Goal: Task Accomplishment & Management: Use online tool/utility

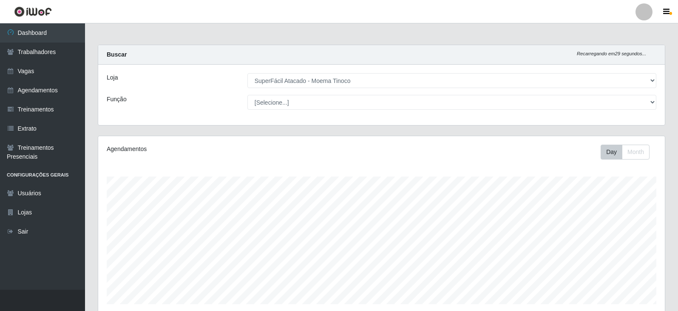
select select "540"
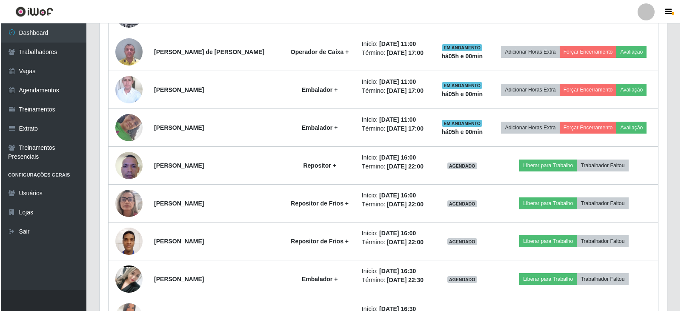
scroll to position [723, 0]
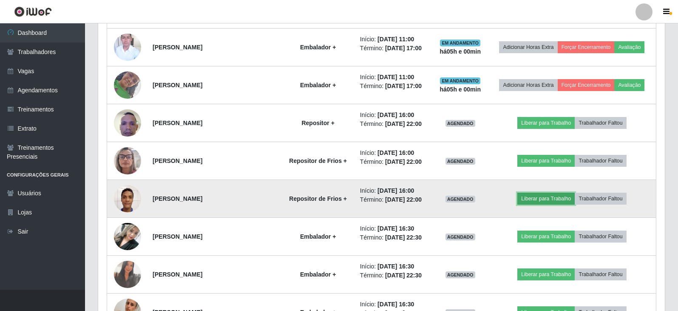
click at [550, 199] on button "Liberar para Trabalho" at bounding box center [546, 199] width 57 height 12
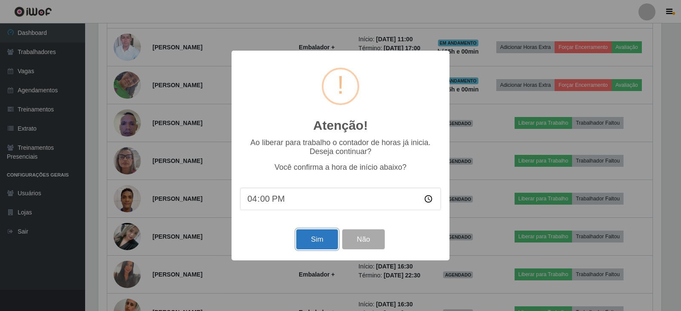
click at [309, 242] on button "Sim" at bounding box center [316, 239] width 41 height 20
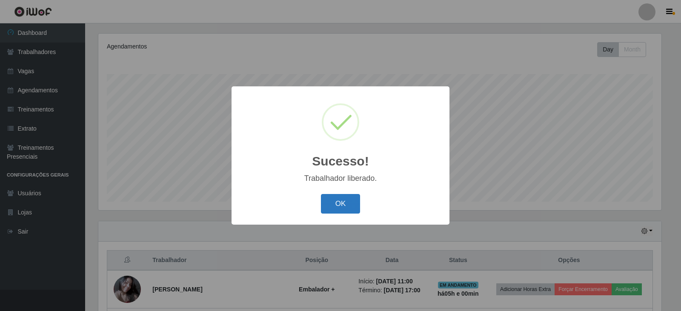
click at [347, 207] on button "OK" at bounding box center [341, 204] width 40 height 20
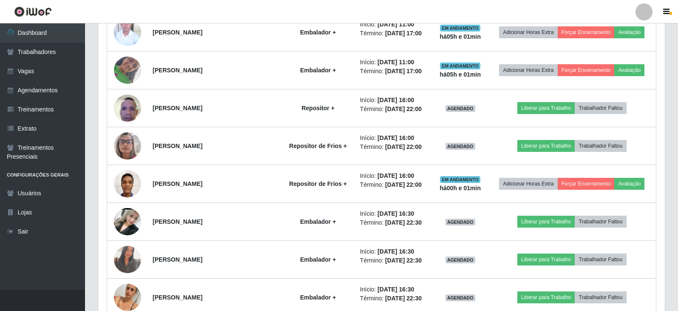
scroll to position [723, 0]
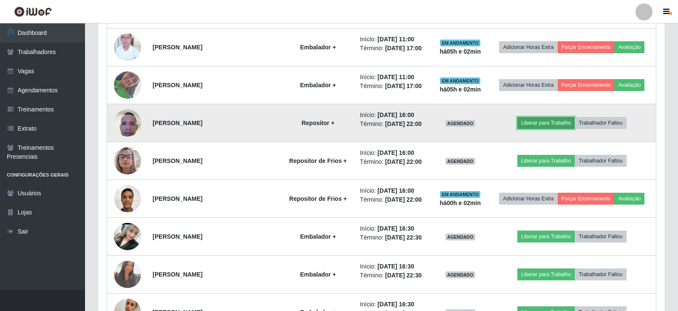
click at [548, 121] on button "Liberar para Trabalho" at bounding box center [546, 123] width 57 height 12
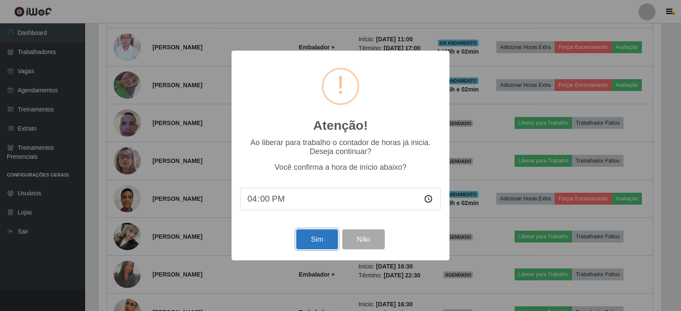
click at [317, 244] on button "Sim" at bounding box center [316, 239] width 41 height 20
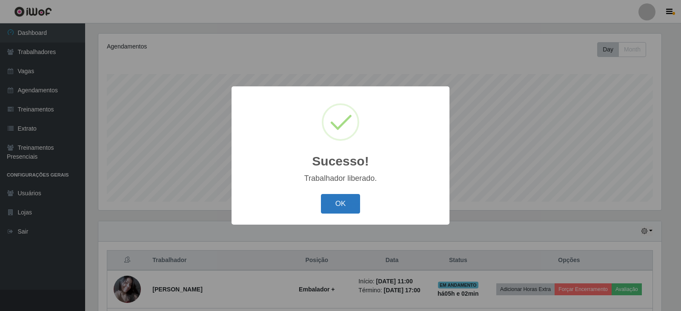
click at [349, 206] on button "OK" at bounding box center [341, 204] width 40 height 20
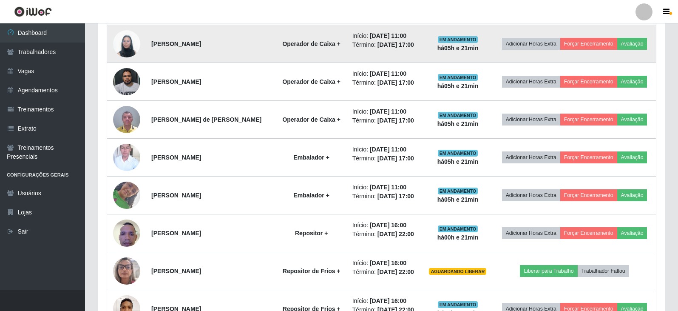
scroll to position [655, 0]
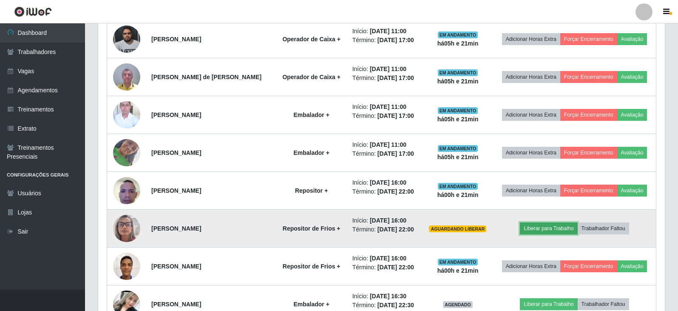
click at [542, 225] on button "Liberar para Trabalho" at bounding box center [548, 228] width 57 height 12
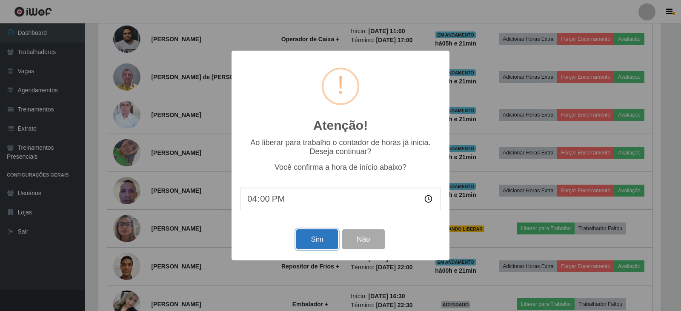
click at [320, 239] on button "Sim" at bounding box center [316, 239] width 41 height 20
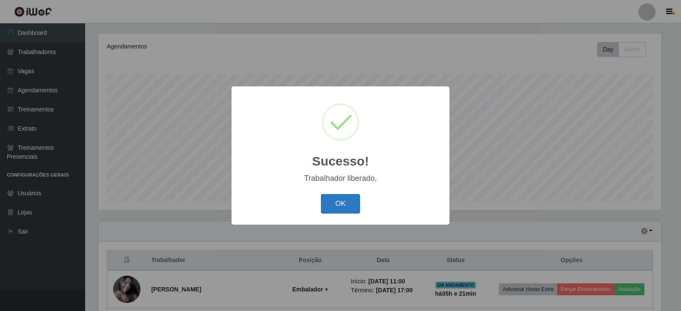
click at [345, 202] on button "OK" at bounding box center [341, 204] width 40 height 20
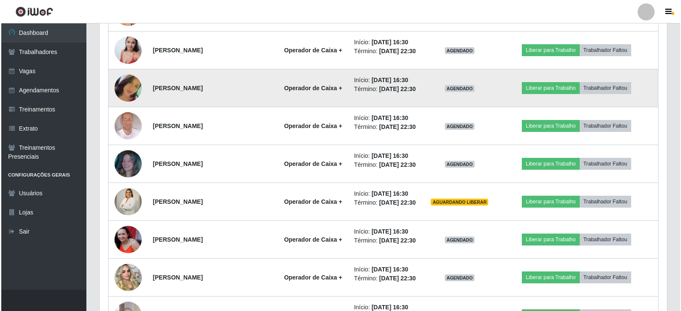
scroll to position [1038, 0]
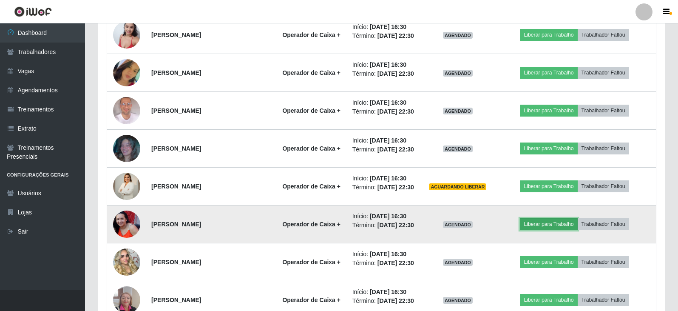
click at [544, 223] on button "Liberar para Trabalho" at bounding box center [548, 224] width 57 height 12
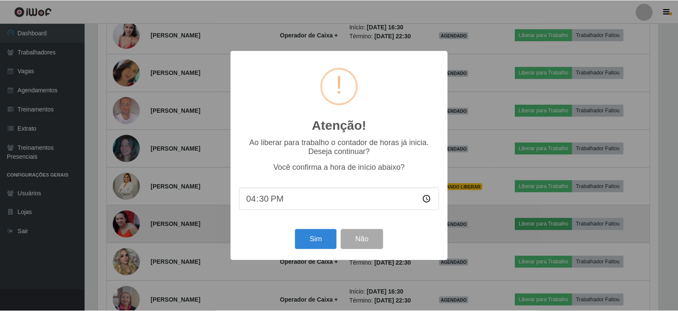
scroll to position [177, 563]
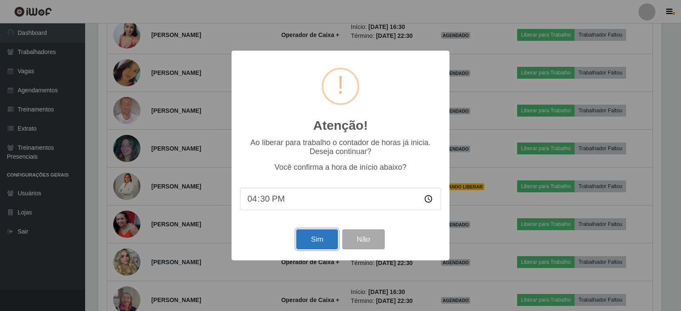
click at [319, 241] on button "Sim" at bounding box center [316, 239] width 41 height 20
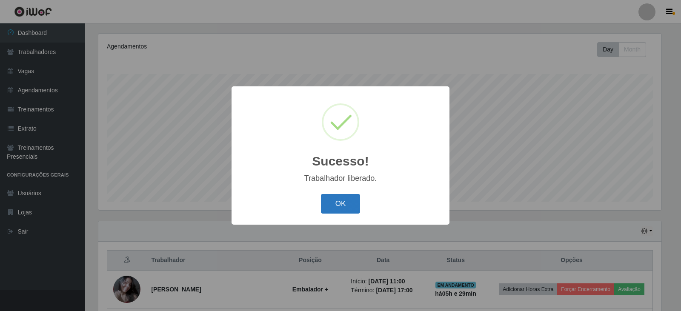
click at [339, 202] on button "OK" at bounding box center [341, 204] width 40 height 20
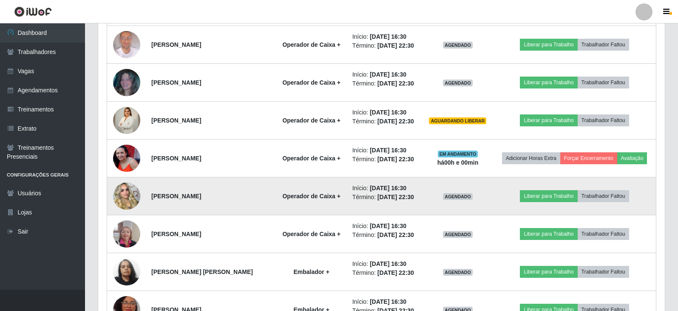
scroll to position [1123, 0]
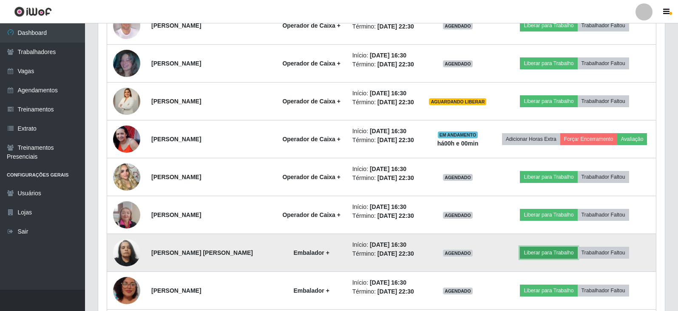
click at [537, 252] on button "Liberar para Trabalho" at bounding box center [548, 253] width 57 height 12
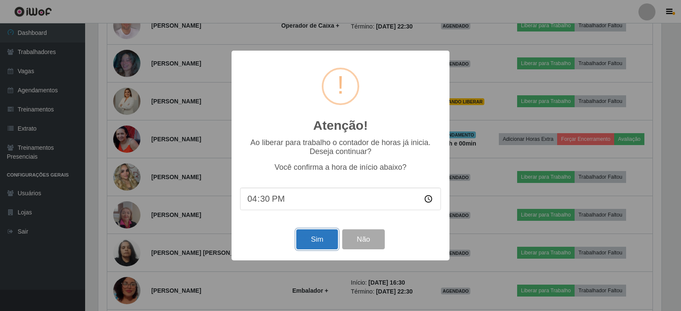
click at [312, 241] on button "Sim" at bounding box center [316, 239] width 41 height 20
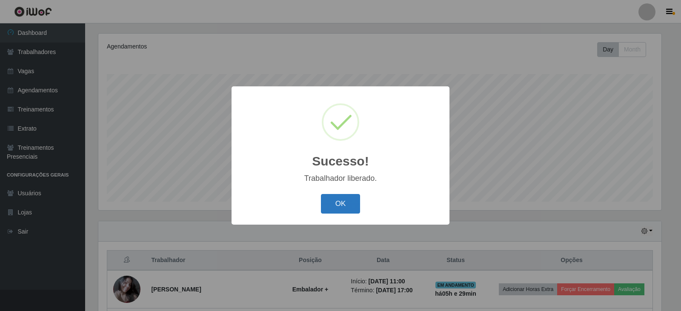
click at [341, 202] on button "OK" at bounding box center [341, 204] width 40 height 20
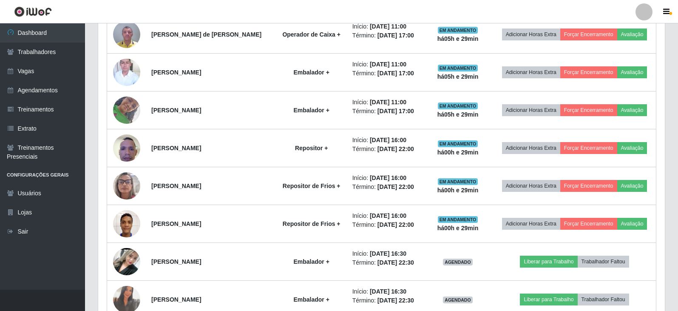
scroll to position [783, 0]
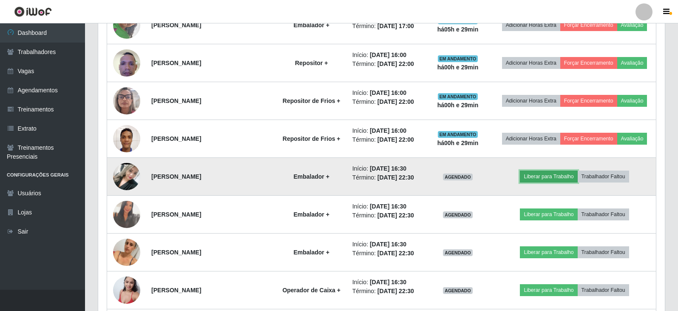
click at [535, 177] on button "Liberar para Trabalho" at bounding box center [548, 177] width 57 height 12
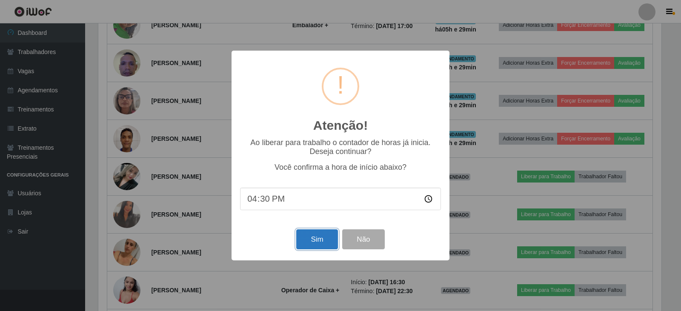
click at [322, 236] on button "Sim" at bounding box center [316, 239] width 41 height 20
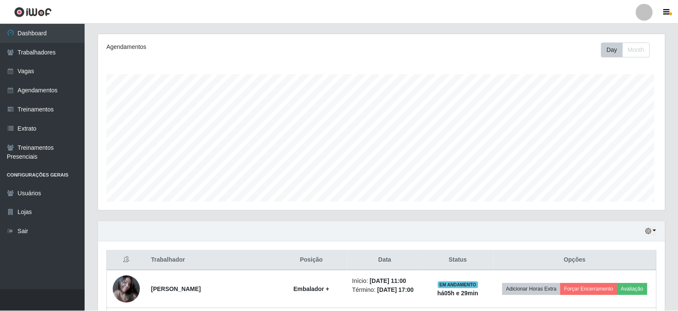
scroll to position [0, 0]
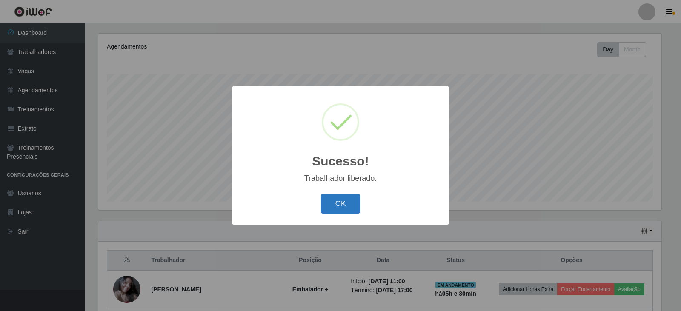
click at [348, 200] on button "OK" at bounding box center [341, 204] width 40 height 20
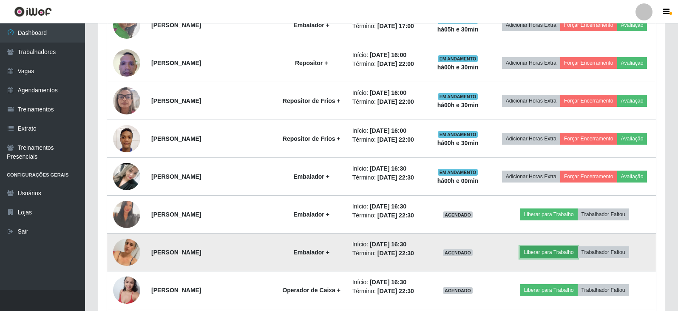
click at [556, 251] on button "Liberar para Trabalho" at bounding box center [548, 252] width 57 height 12
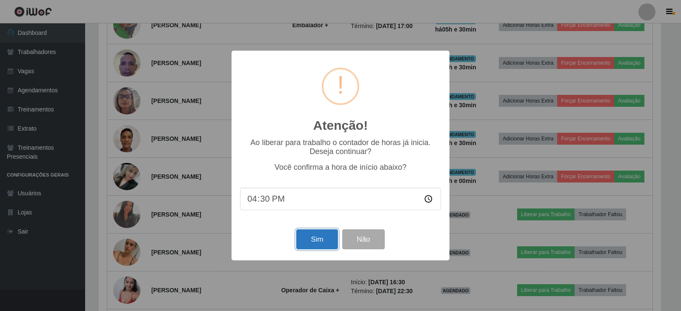
click at [319, 240] on button "Sim" at bounding box center [316, 239] width 41 height 20
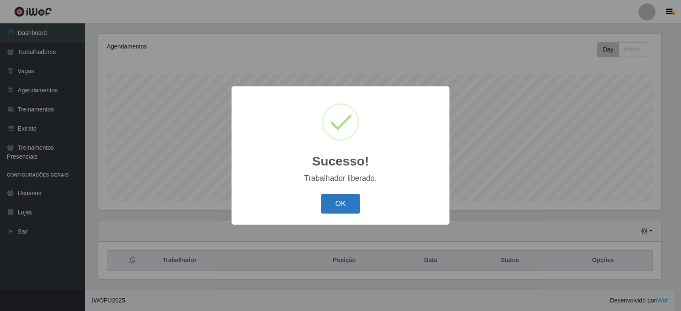
click at [344, 201] on button "OK" at bounding box center [341, 204] width 40 height 20
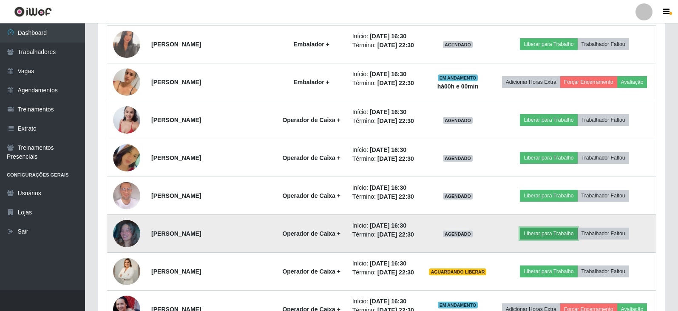
click at [550, 232] on button "Liberar para Trabalho" at bounding box center [548, 234] width 57 height 12
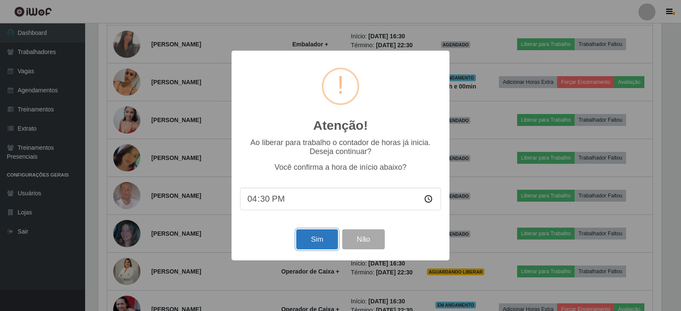
click at [325, 243] on button "Sim" at bounding box center [316, 239] width 41 height 20
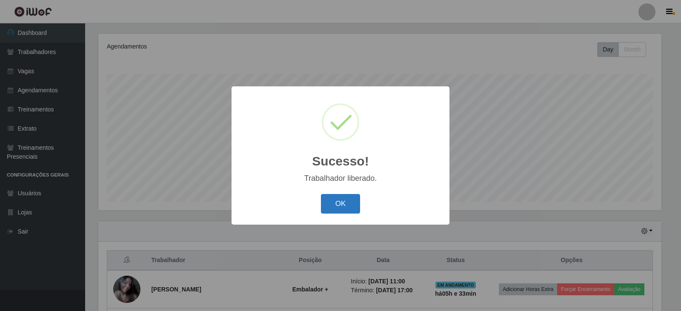
click at [326, 206] on button "OK" at bounding box center [341, 204] width 40 height 20
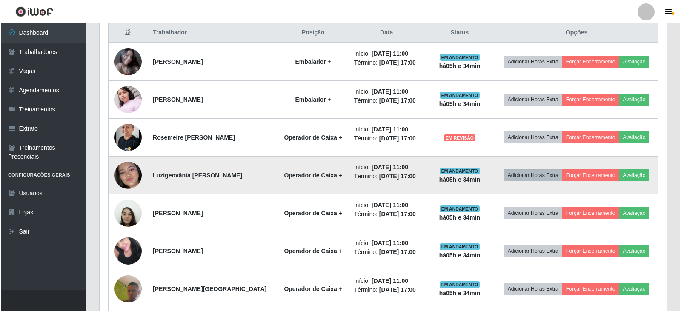
scroll to position [315, 0]
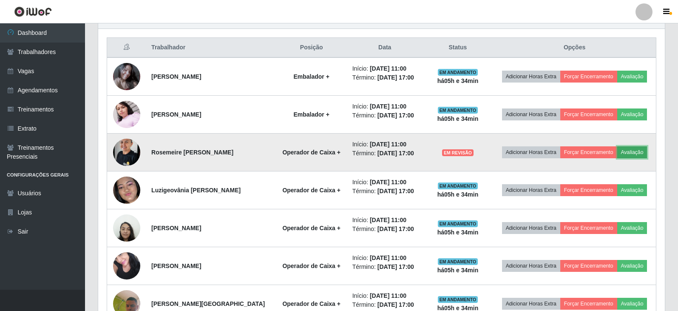
click at [633, 154] on button "Avaliação" at bounding box center [633, 152] width 30 height 12
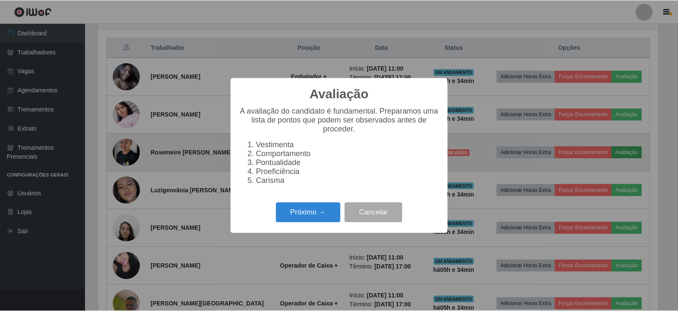
scroll to position [177, 563]
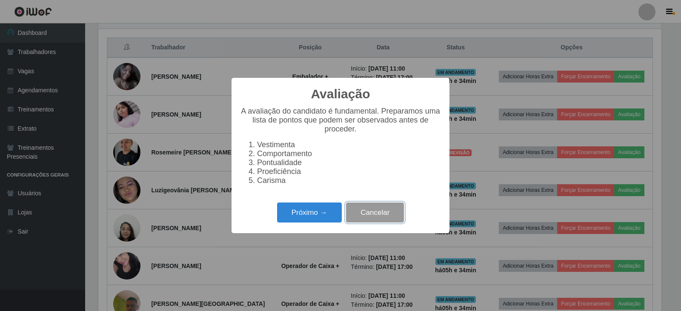
click at [381, 217] on button "Cancelar" at bounding box center [375, 212] width 58 height 20
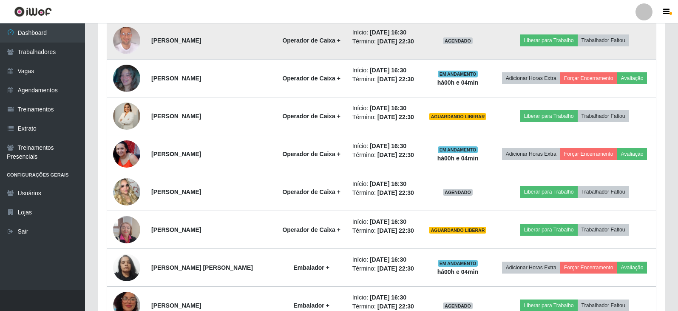
scroll to position [1123, 0]
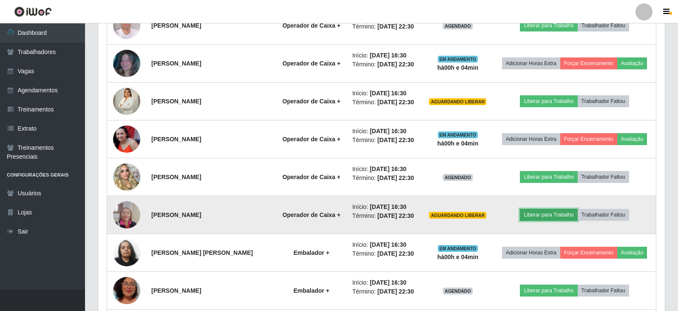
click at [541, 216] on button "Liberar para Trabalho" at bounding box center [548, 215] width 57 height 12
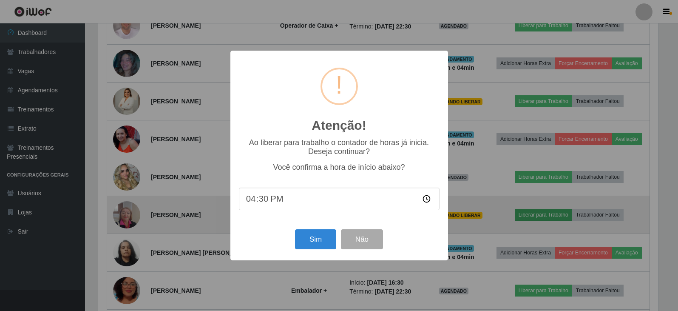
scroll to position [177, 563]
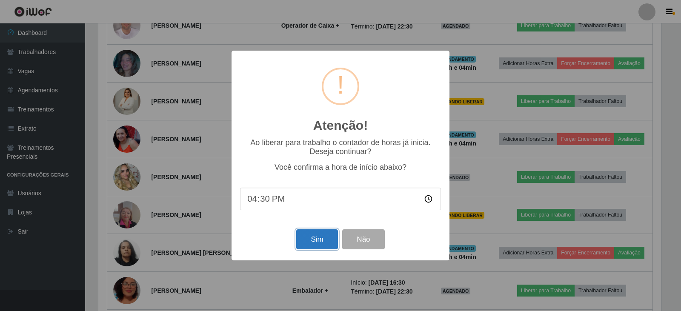
click at [308, 242] on button "Sim" at bounding box center [316, 239] width 41 height 20
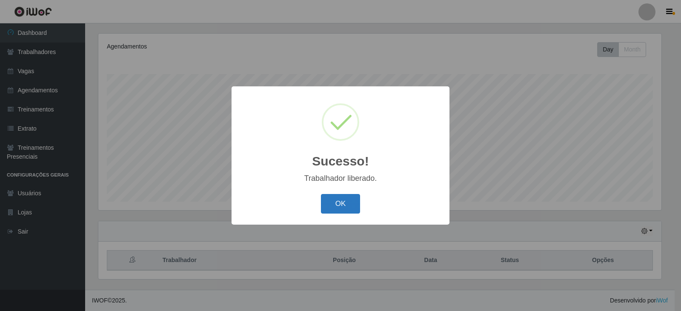
click at [339, 206] on button "OK" at bounding box center [341, 204] width 40 height 20
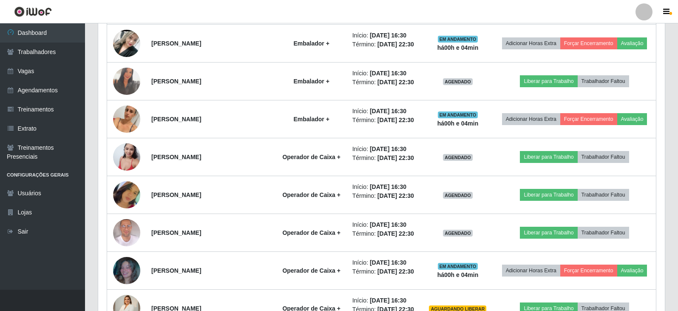
scroll to position [953, 0]
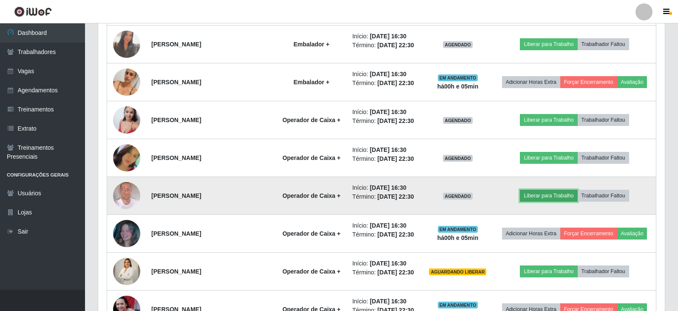
click at [549, 195] on button "Liberar para Trabalho" at bounding box center [548, 196] width 57 height 12
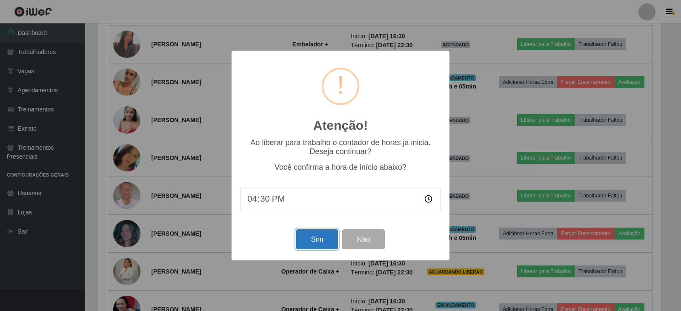
click at [313, 242] on button "Sim" at bounding box center [316, 239] width 41 height 20
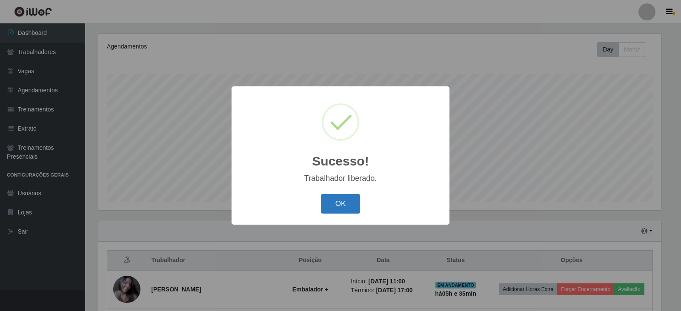
click at [337, 200] on button "OK" at bounding box center [341, 204] width 40 height 20
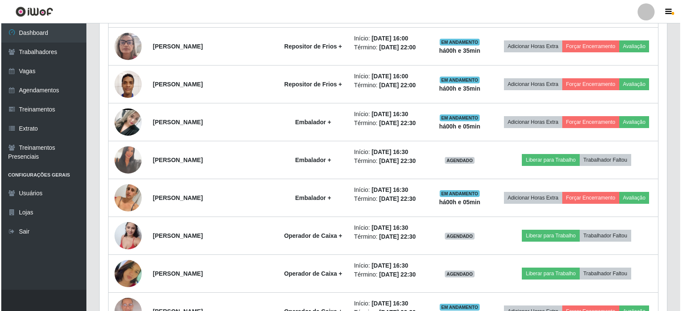
scroll to position [868, 0]
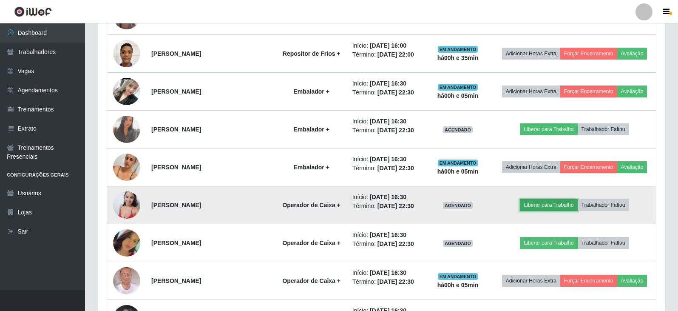
click at [541, 205] on button "Liberar para Trabalho" at bounding box center [548, 205] width 57 height 12
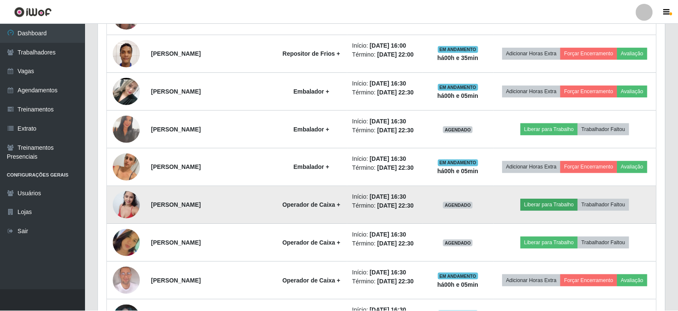
scroll to position [177, 563]
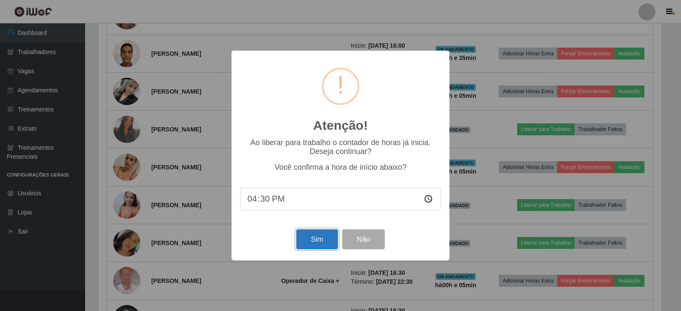
click at [313, 242] on button "Sim" at bounding box center [316, 239] width 41 height 20
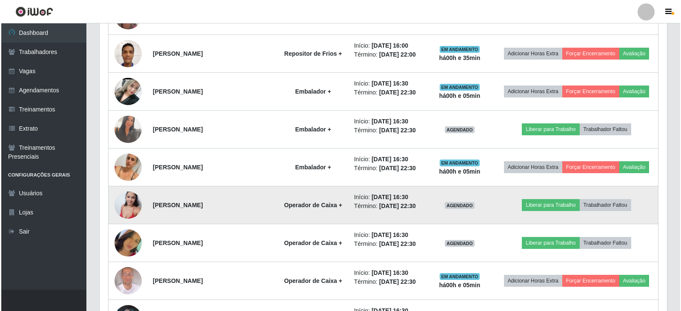
scroll to position [103, 0]
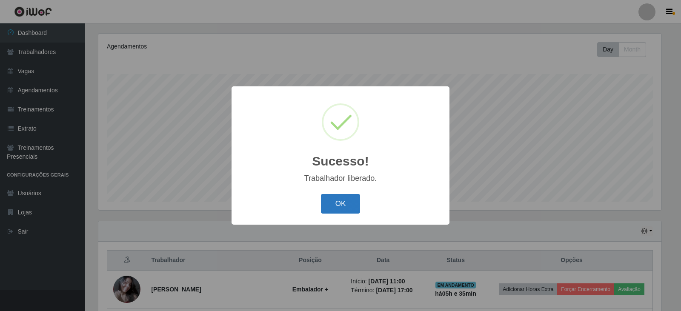
click at [355, 200] on button "OK" at bounding box center [341, 204] width 40 height 20
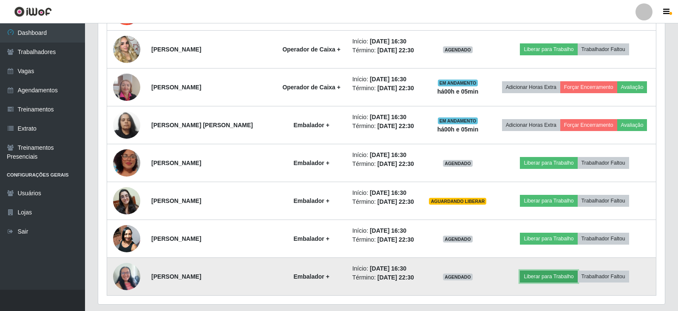
click at [558, 276] on button "Liberar para Trabalho" at bounding box center [548, 277] width 57 height 12
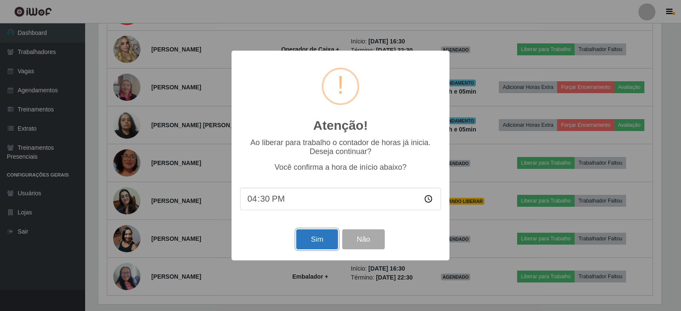
click at [315, 246] on button "Sim" at bounding box center [316, 239] width 41 height 20
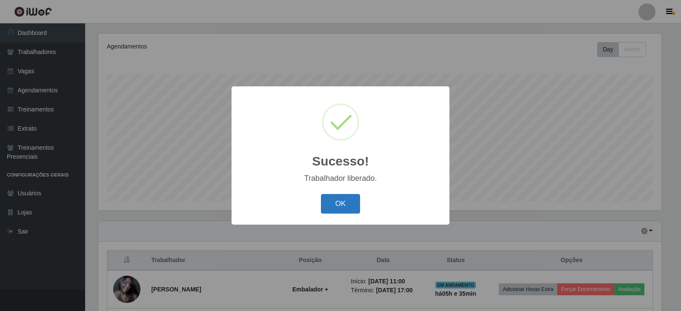
click at [345, 207] on button "OK" at bounding box center [341, 204] width 40 height 20
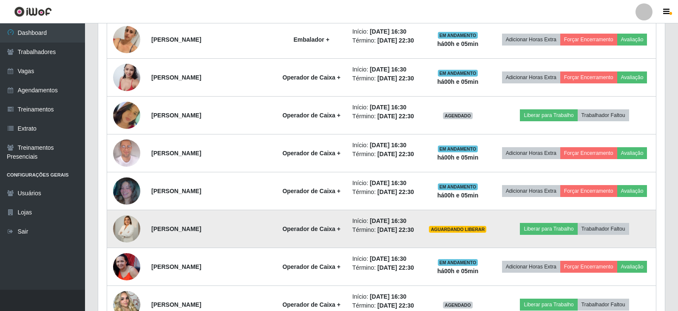
click at [128, 228] on img at bounding box center [126, 229] width 27 height 48
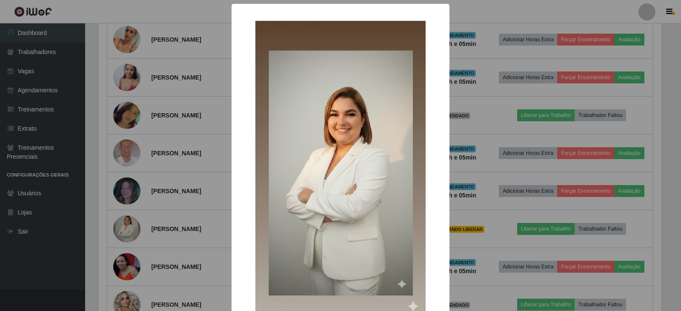
click at [457, 220] on div "× OK Cancel" at bounding box center [340, 155] width 681 height 311
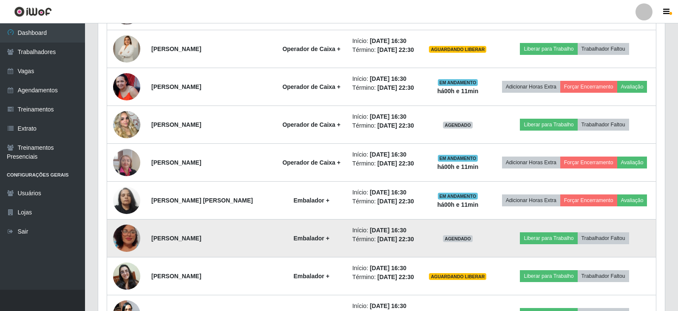
scroll to position [1208, 0]
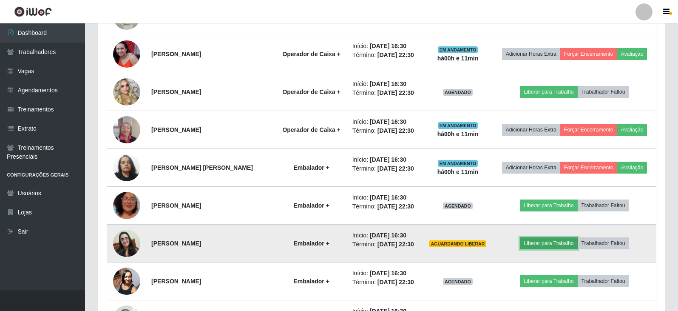
click at [547, 240] on button "Liberar para Trabalho" at bounding box center [548, 243] width 57 height 12
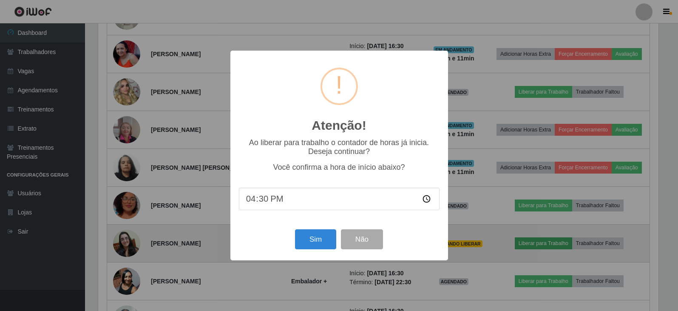
scroll to position [177, 563]
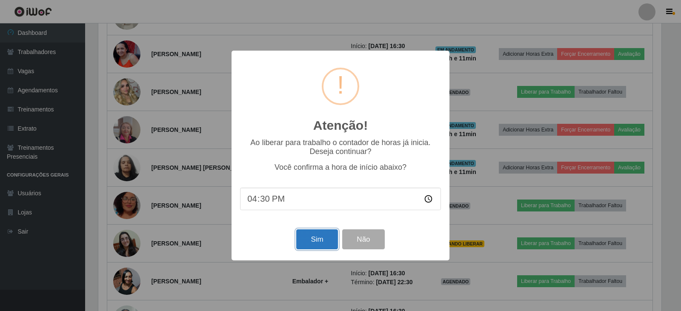
click at [310, 240] on button "Sim" at bounding box center [316, 239] width 41 height 20
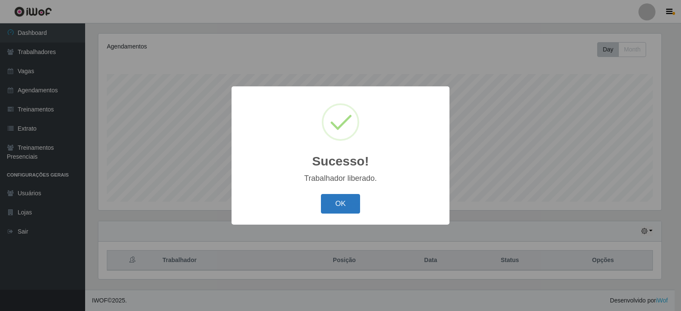
click at [334, 206] on button "OK" at bounding box center [341, 204] width 40 height 20
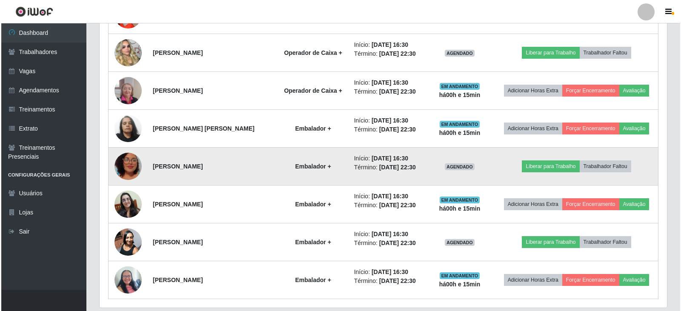
scroll to position [1251, 0]
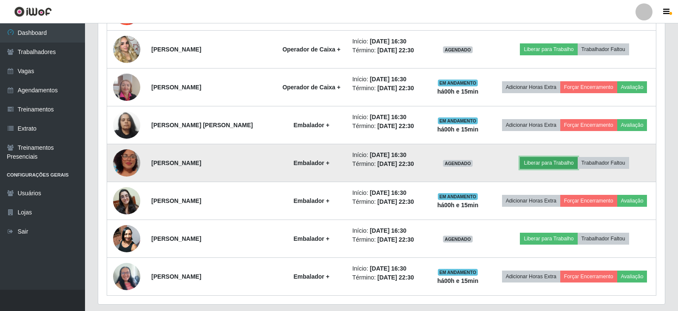
click at [557, 164] on button "Liberar para Trabalho" at bounding box center [548, 163] width 57 height 12
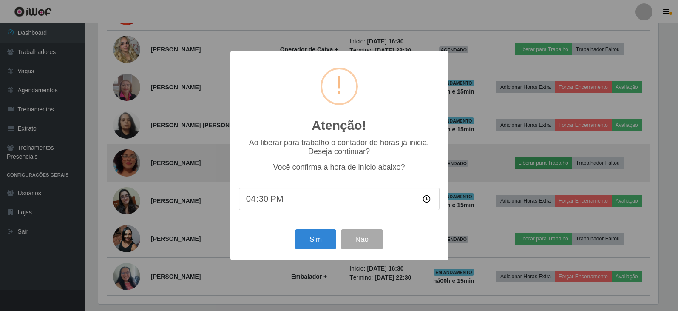
scroll to position [177, 563]
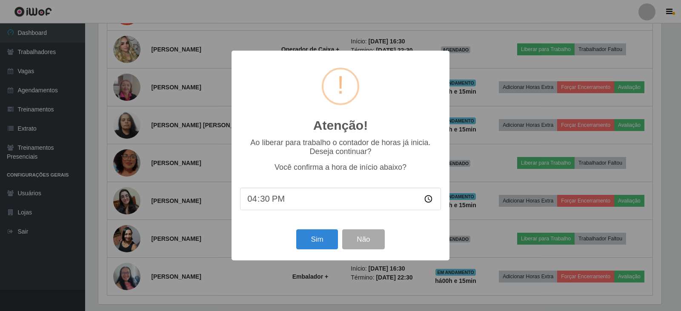
click at [315, 230] on div "Sim Não" at bounding box center [340, 239] width 201 height 24
click at [317, 239] on button "Sim" at bounding box center [316, 239] width 41 height 20
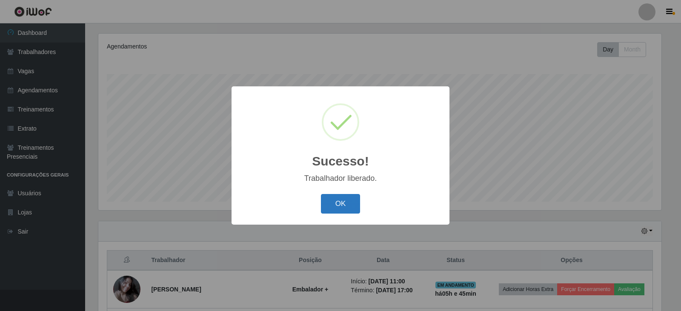
click at [347, 199] on button "OK" at bounding box center [341, 204] width 40 height 20
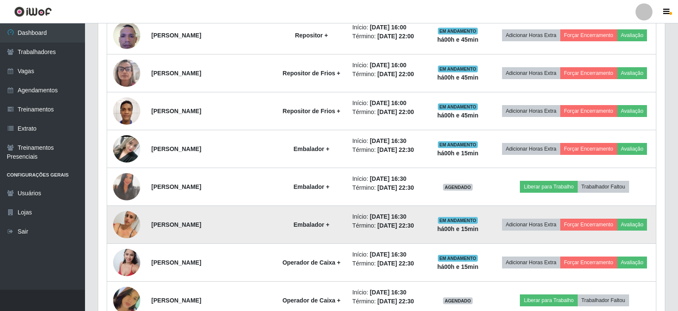
scroll to position [826, 0]
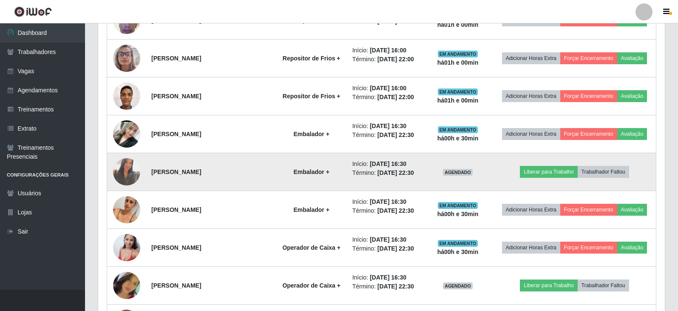
click at [122, 162] on img at bounding box center [126, 172] width 27 height 34
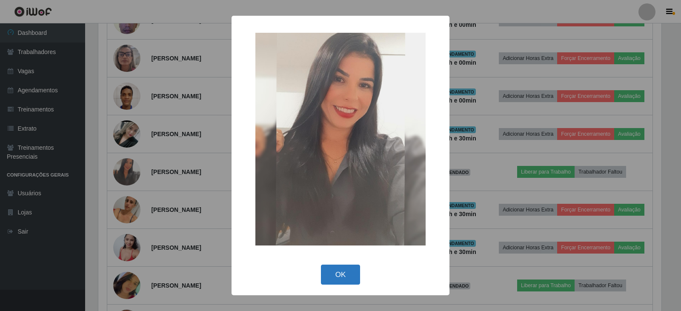
click at [339, 276] on button "OK" at bounding box center [341, 275] width 40 height 20
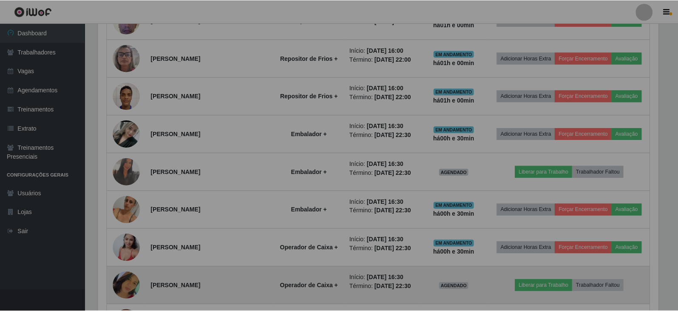
scroll to position [177, 567]
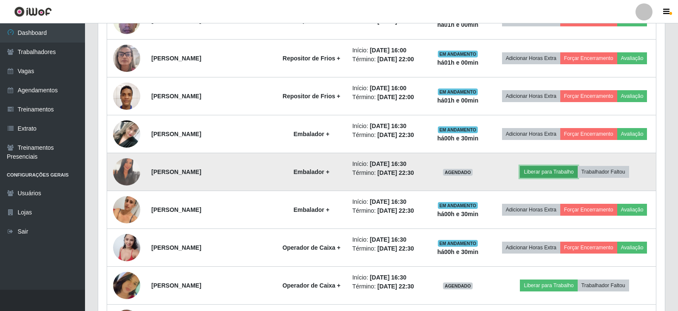
click at [538, 168] on button "Liberar para Trabalho" at bounding box center [548, 172] width 57 height 12
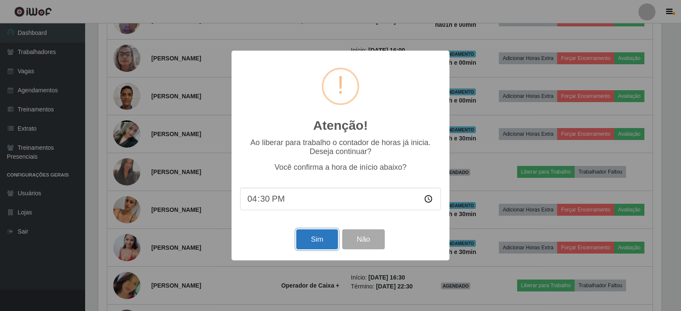
click at [321, 239] on button "Sim" at bounding box center [316, 239] width 41 height 20
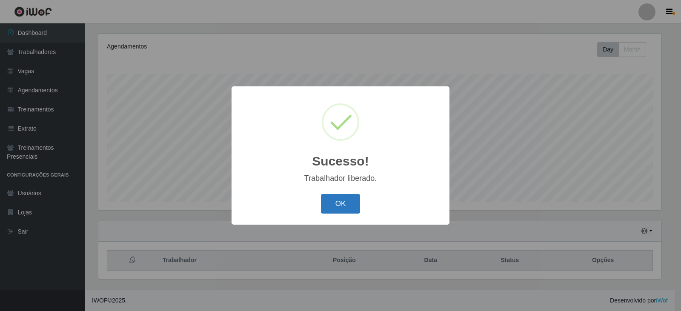
click at [336, 205] on button "OK" at bounding box center [341, 204] width 40 height 20
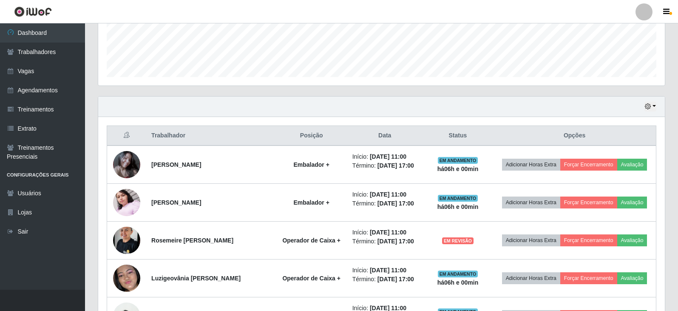
scroll to position [230, 0]
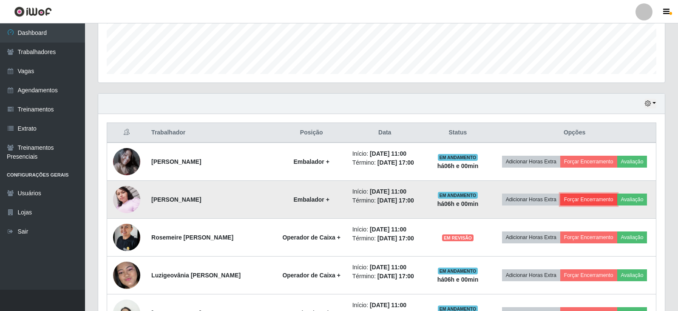
click at [609, 202] on button "Forçar Encerramento" at bounding box center [589, 200] width 57 height 12
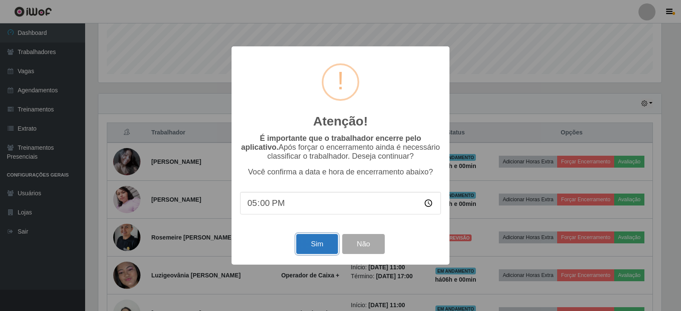
click at [310, 245] on button "Sim" at bounding box center [316, 244] width 41 height 20
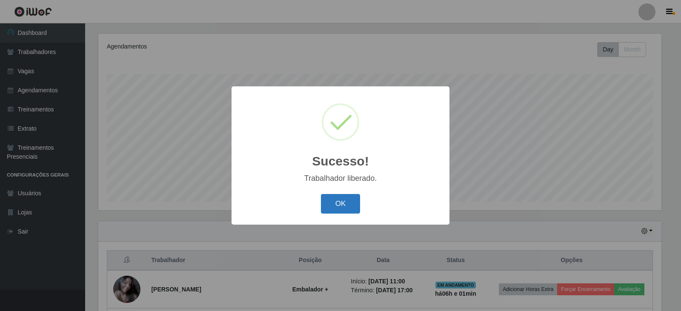
click at [343, 203] on button "OK" at bounding box center [341, 204] width 40 height 20
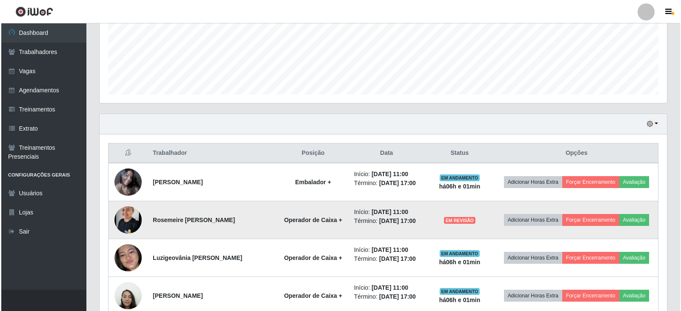
scroll to position [230, 0]
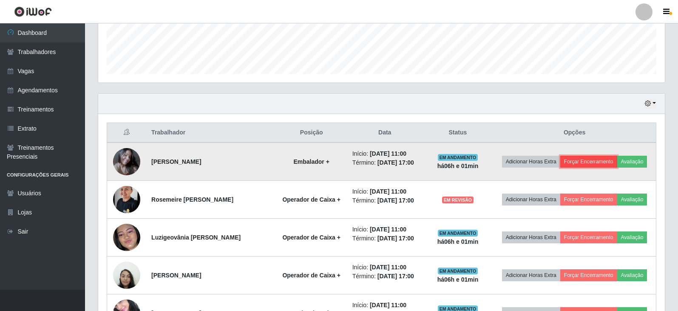
click at [598, 164] on button "Forçar Encerramento" at bounding box center [589, 162] width 57 height 12
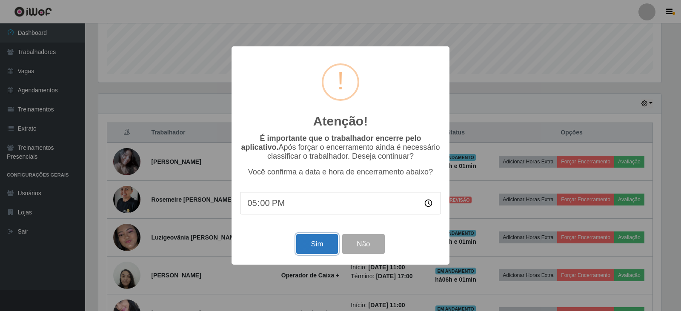
click at [309, 248] on button "Sim" at bounding box center [316, 244] width 41 height 20
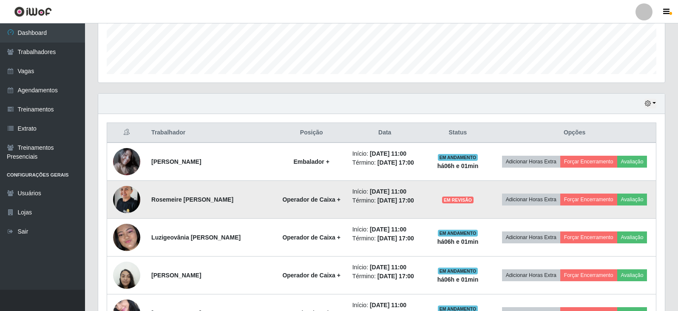
scroll to position [425148, 424761]
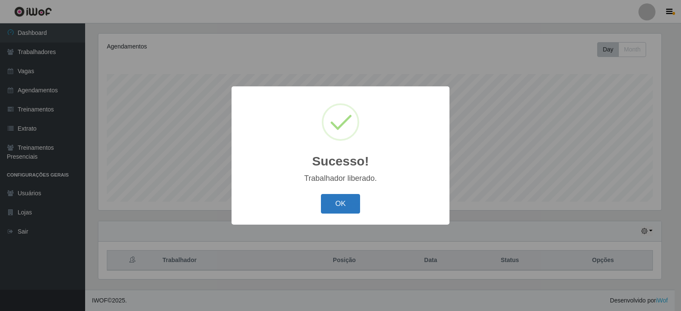
click at [348, 197] on button "OK" at bounding box center [341, 204] width 40 height 20
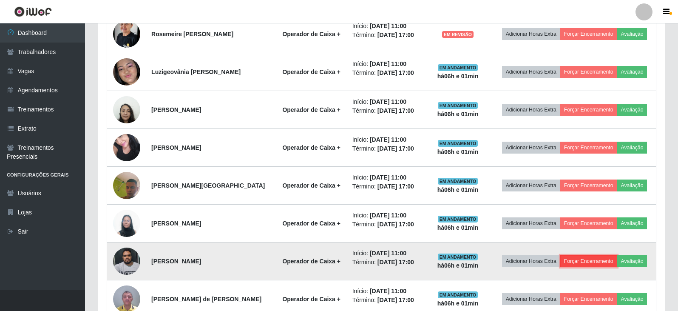
click at [590, 259] on button "Forçar Encerramento" at bounding box center [589, 261] width 57 height 12
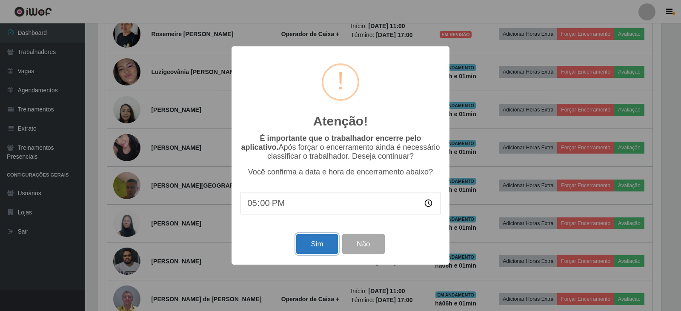
click at [323, 241] on button "Sim" at bounding box center [316, 244] width 41 height 20
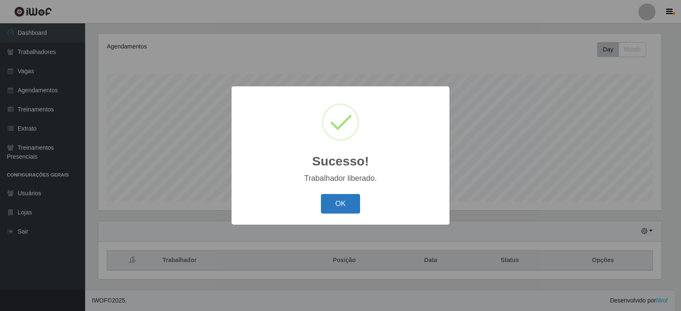
click at [339, 203] on button "OK" at bounding box center [341, 204] width 40 height 20
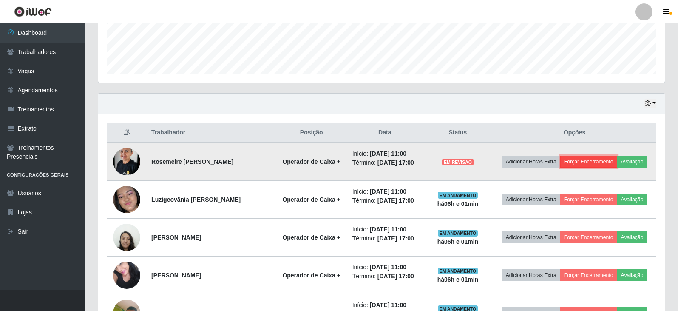
click at [582, 161] on button "Forçar Encerramento" at bounding box center [589, 162] width 57 height 12
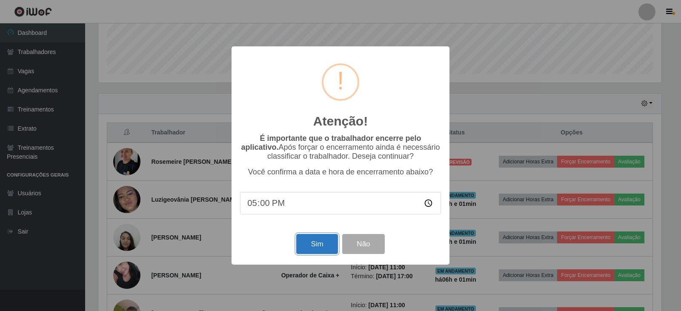
click at [325, 242] on button "Sim" at bounding box center [316, 244] width 41 height 20
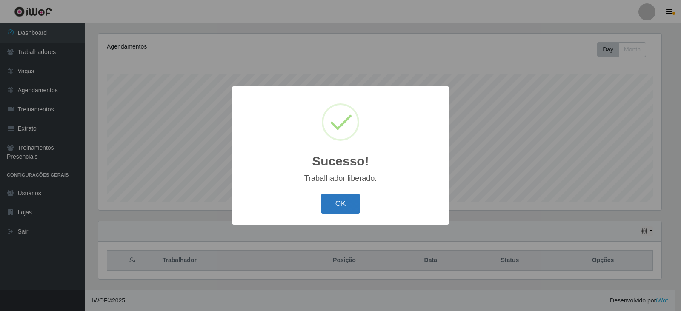
click at [350, 202] on button "OK" at bounding box center [341, 204] width 40 height 20
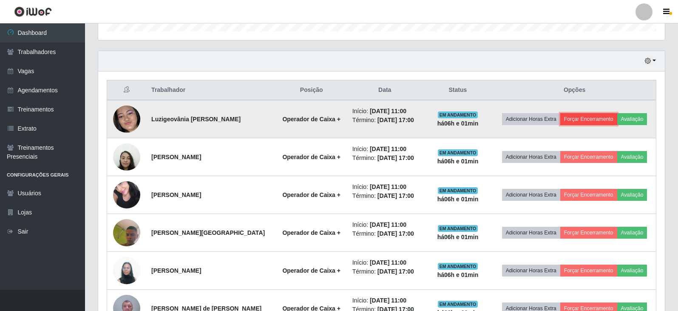
click at [595, 118] on button "Forçar Encerramento" at bounding box center [589, 119] width 57 height 12
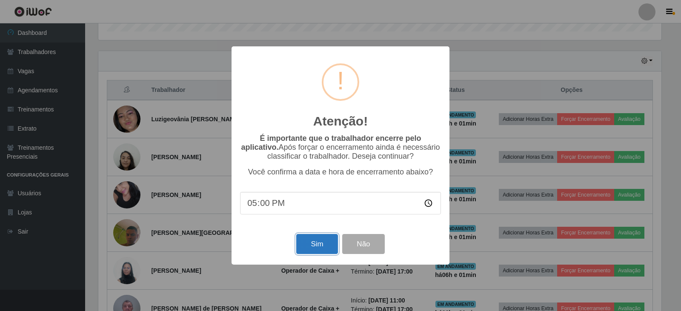
click at [320, 251] on button "Sim" at bounding box center [316, 244] width 41 height 20
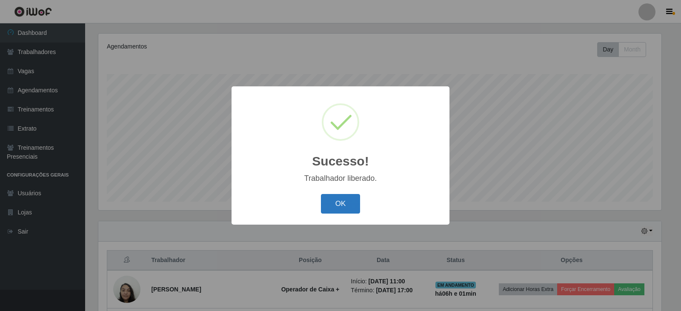
click at [335, 209] on button "OK" at bounding box center [341, 204] width 40 height 20
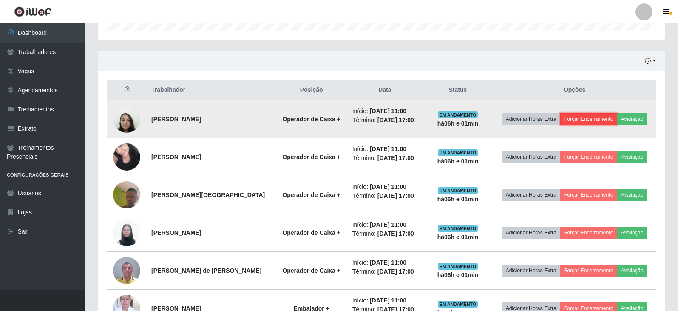
click at [577, 121] on button "Forçar Encerramento" at bounding box center [589, 119] width 57 height 12
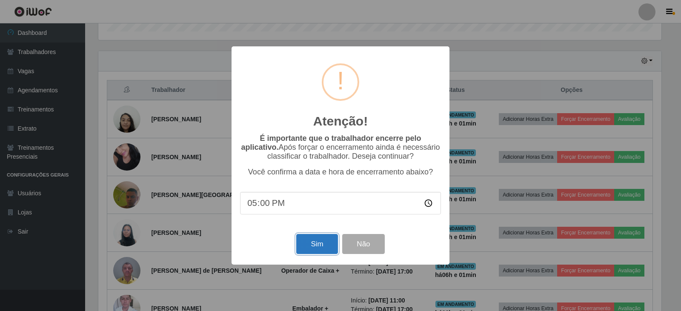
click at [303, 244] on button "Sim" at bounding box center [316, 244] width 41 height 20
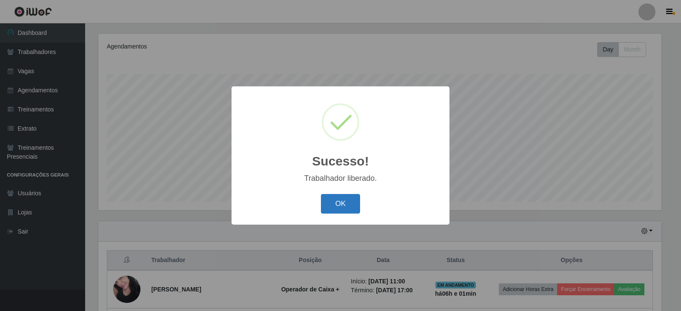
click at [346, 202] on button "OK" at bounding box center [341, 204] width 40 height 20
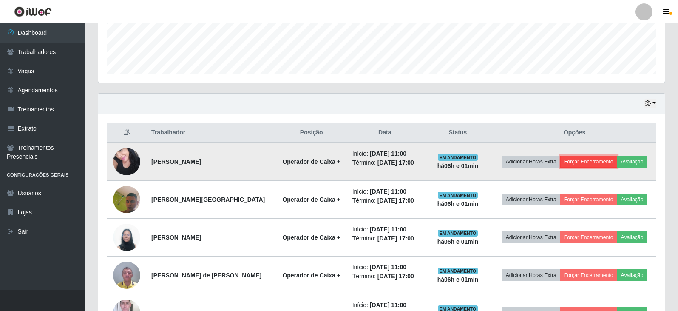
click at [599, 162] on button "Forçar Encerramento" at bounding box center [589, 162] width 57 height 12
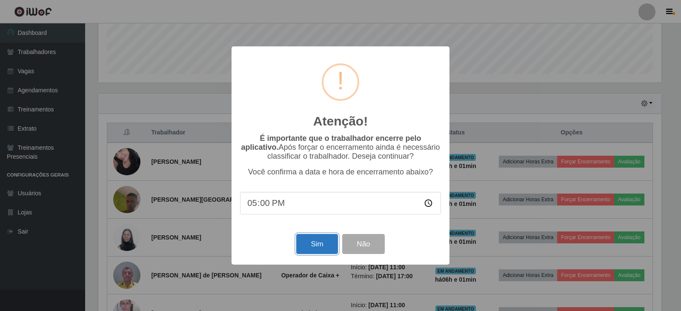
click at [316, 243] on button "Sim" at bounding box center [316, 244] width 41 height 20
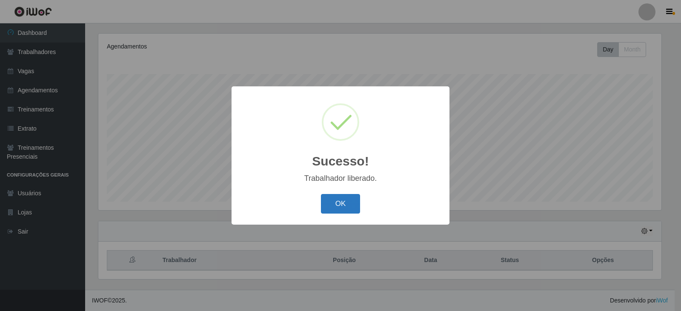
click at [335, 205] on button "OK" at bounding box center [341, 204] width 40 height 20
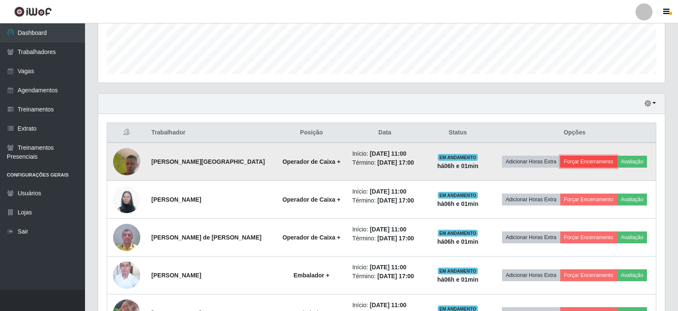
click at [586, 166] on button "Forçar Encerramento" at bounding box center [589, 162] width 57 height 12
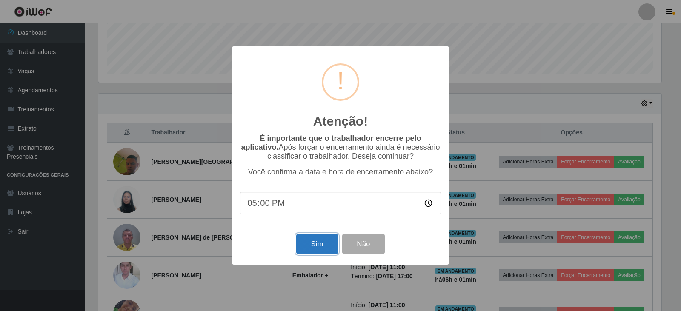
click at [324, 242] on button "Sim" at bounding box center [316, 244] width 41 height 20
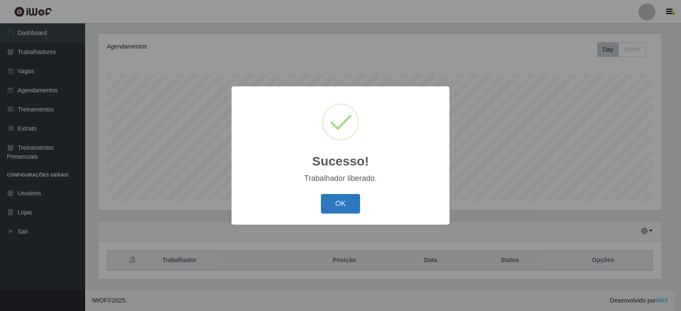
click at [342, 204] on button "OK" at bounding box center [341, 204] width 40 height 20
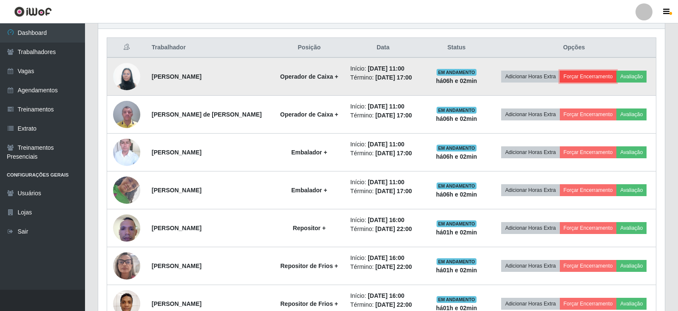
click at [594, 73] on button "Forçar Encerramento" at bounding box center [588, 77] width 57 height 12
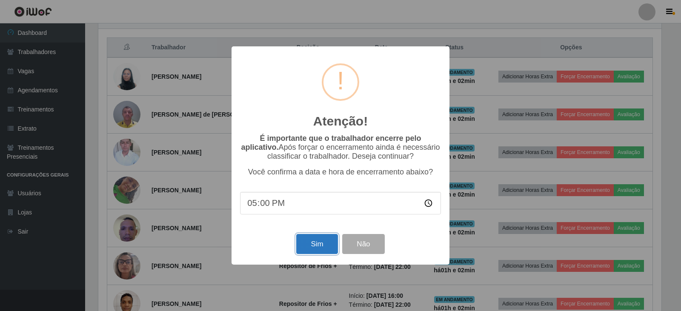
click at [315, 243] on button "Sim" at bounding box center [316, 244] width 41 height 20
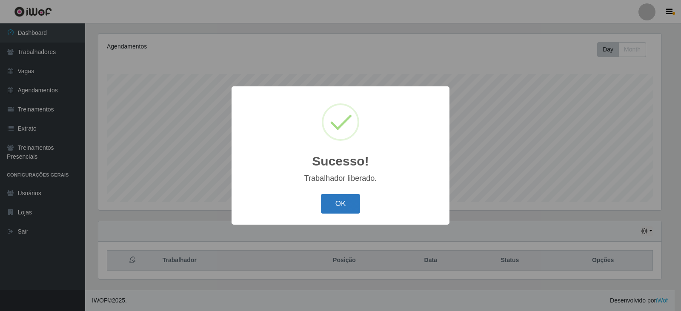
click at [349, 198] on button "OK" at bounding box center [341, 204] width 40 height 20
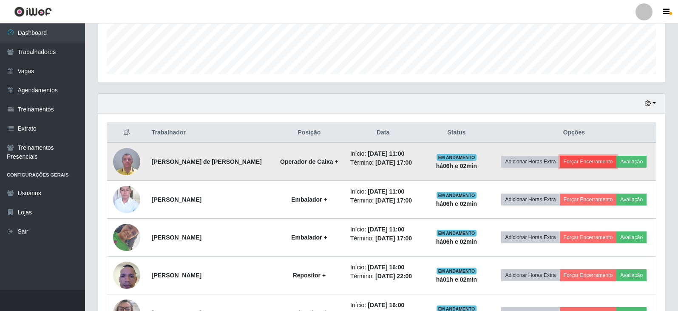
click at [598, 162] on button "Forçar Encerramento" at bounding box center [588, 162] width 57 height 12
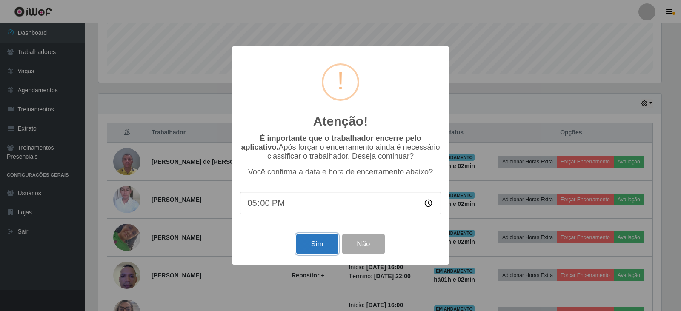
click at [317, 238] on button "Sim" at bounding box center [316, 244] width 41 height 20
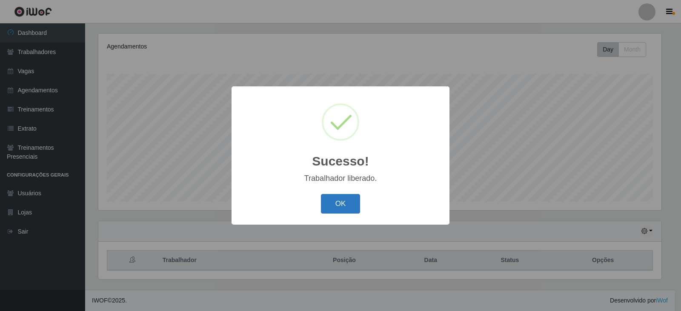
click at [344, 203] on button "OK" at bounding box center [341, 204] width 40 height 20
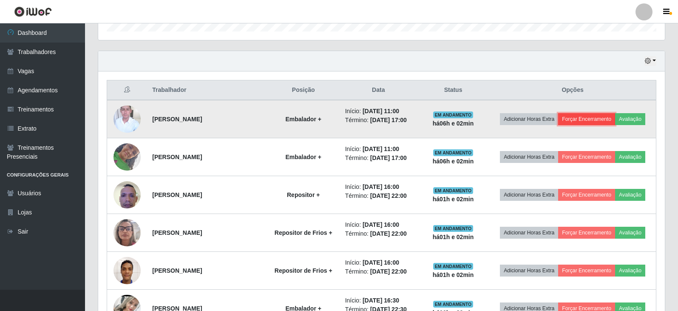
click at [594, 121] on button "Forçar Encerramento" at bounding box center [586, 119] width 57 height 12
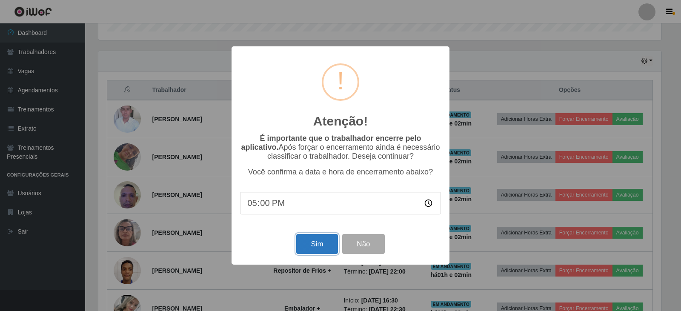
click at [328, 241] on button "Sim" at bounding box center [316, 244] width 41 height 20
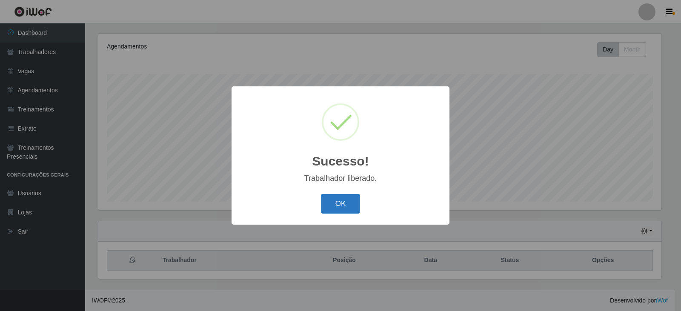
click at [342, 207] on button "OK" at bounding box center [341, 204] width 40 height 20
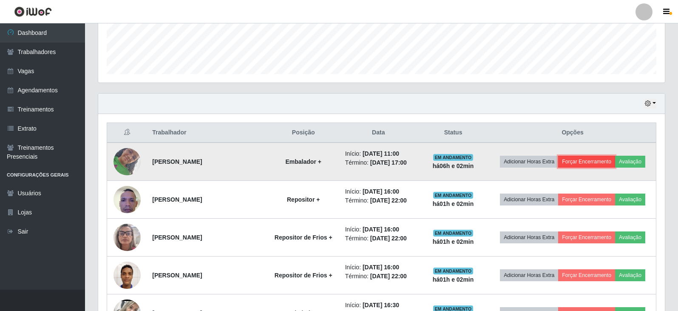
click at [593, 163] on button "Forçar Encerramento" at bounding box center [586, 162] width 57 height 12
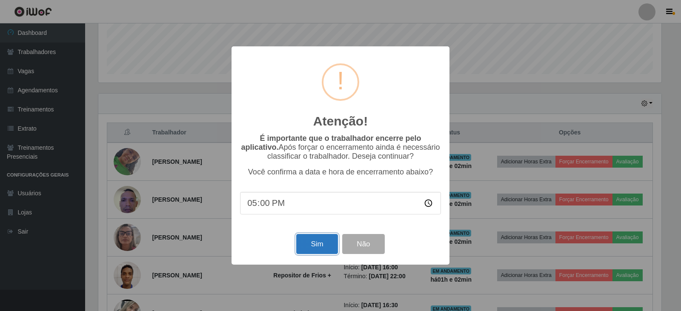
click at [320, 245] on button "Sim" at bounding box center [316, 244] width 41 height 20
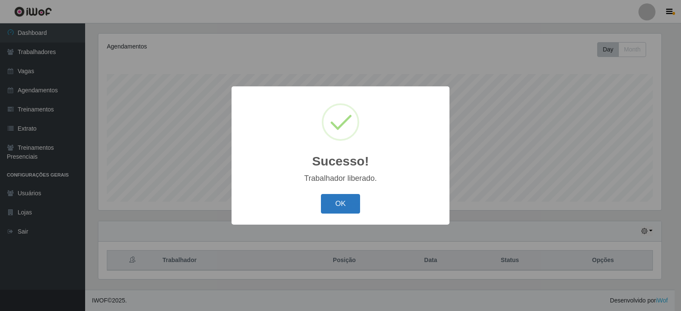
click at [342, 207] on button "OK" at bounding box center [341, 204] width 40 height 20
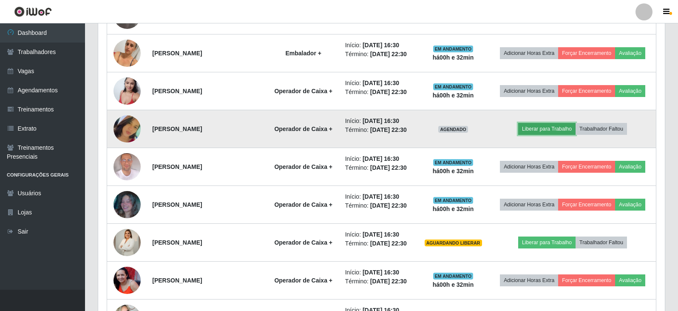
click at [533, 128] on button "Liberar para Trabalho" at bounding box center [546, 129] width 57 height 12
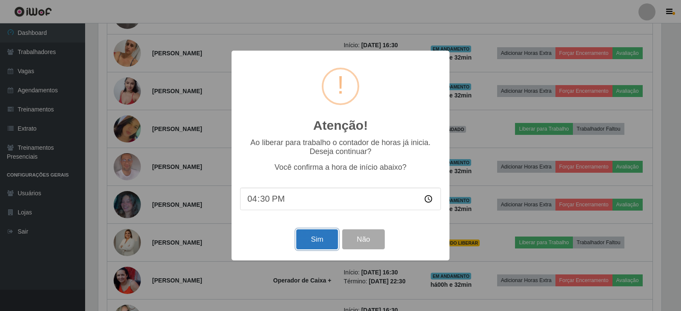
click at [318, 237] on button "Sim" at bounding box center [316, 239] width 41 height 20
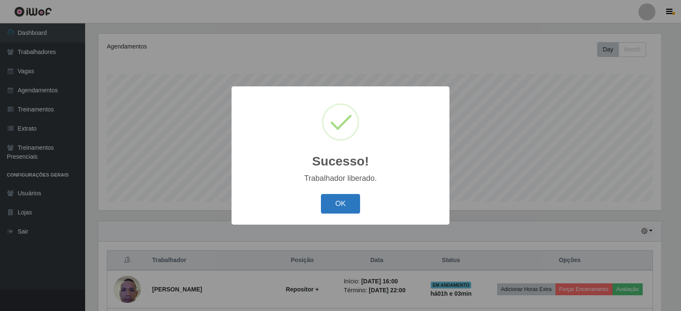
click at [335, 203] on button "OK" at bounding box center [341, 204] width 40 height 20
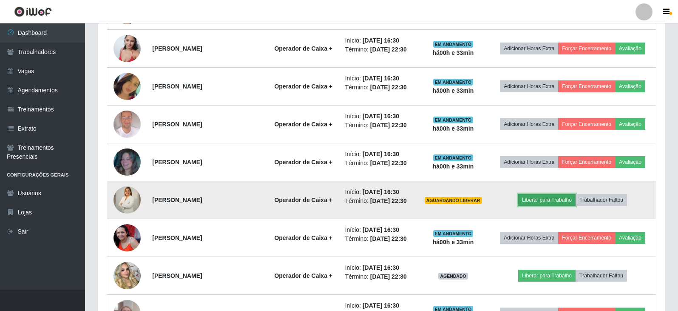
click at [534, 199] on button "Liberar para Trabalho" at bounding box center [546, 200] width 57 height 12
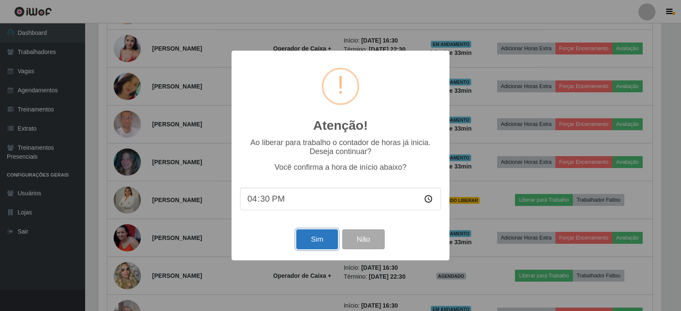
click at [312, 239] on button "Sim" at bounding box center [316, 239] width 41 height 20
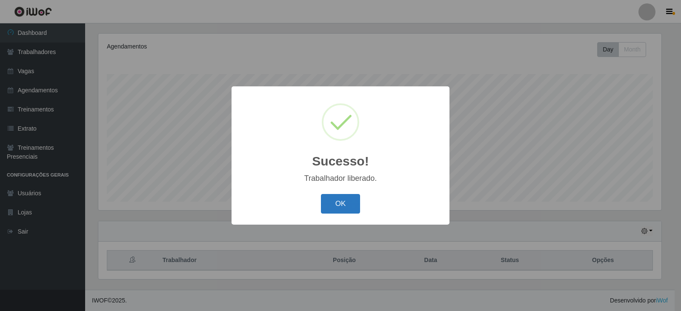
click at [345, 210] on button "OK" at bounding box center [341, 204] width 40 height 20
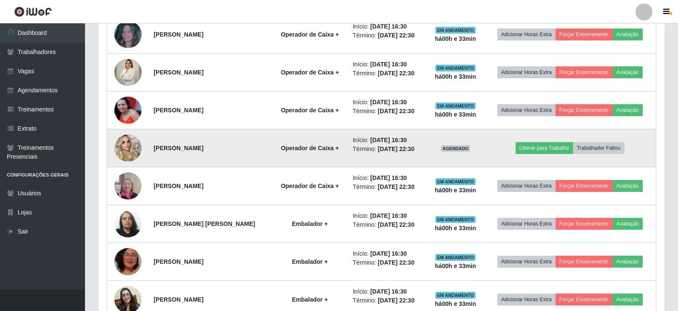
click at [133, 144] on img at bounding box center [127, 148] width 27 height 48
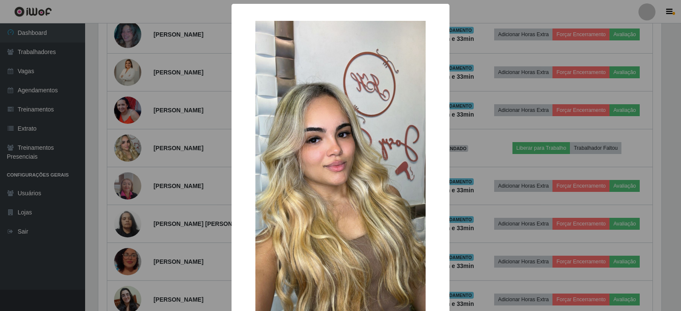
click at [187, 131] on div "× OK Cancel" at bounding box center [340, 155] width 681 height 311
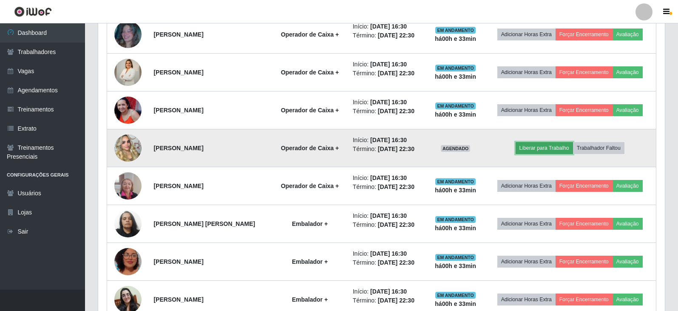
click at [558, 148] on button "Liberar para Trabalho" at bounding box center [544, 148] width 57 height 12
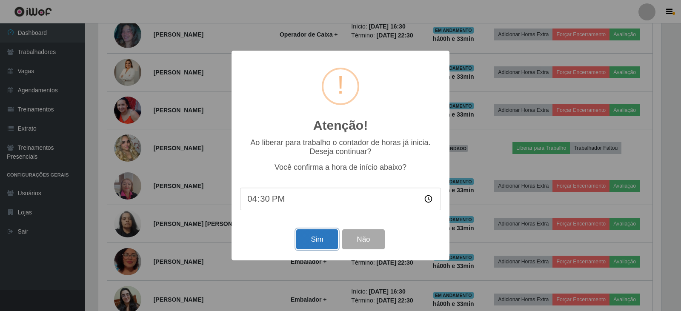
click at [311, 240] on button "Sim" at bounding box center [316, 239] width 41 height 20
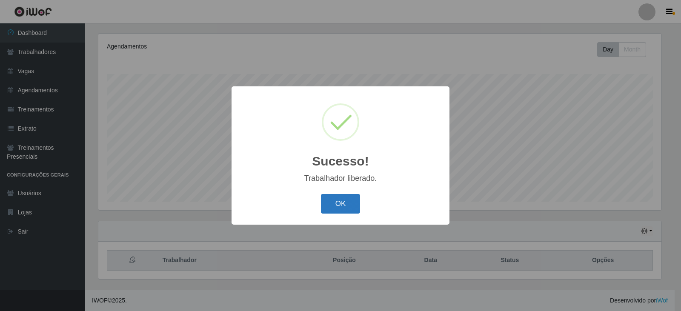
click at [344, 199] on button "OK" at bounding box center [341, 204] width 40 height 20
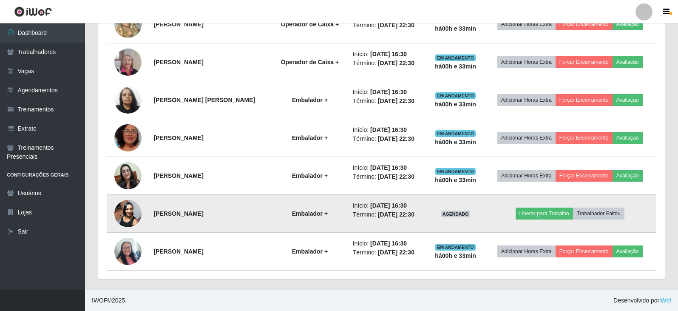
click at [134, 211] on img at bounding box center [127, 213] width 27 height 36
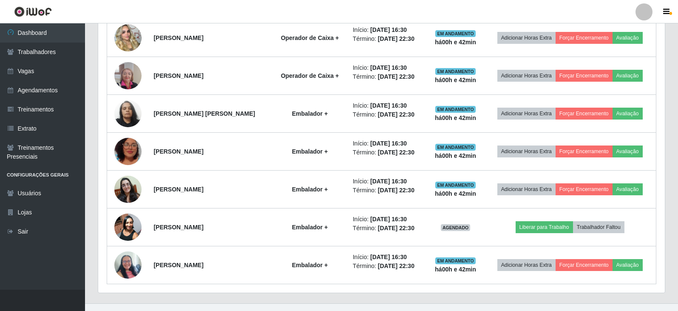
scroll to position [822, 0]
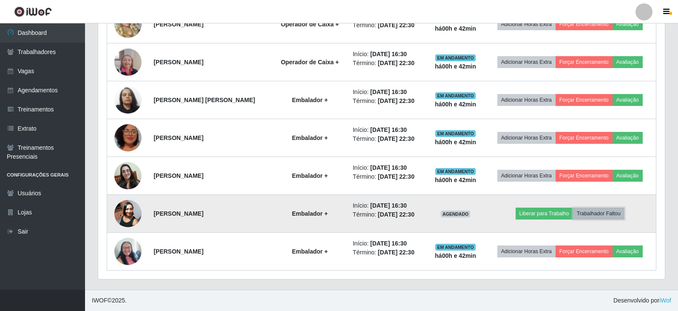
click at [595, 213] on button "Trabalhador Faltou" at bounding box center [598, 214] width 51 height 12
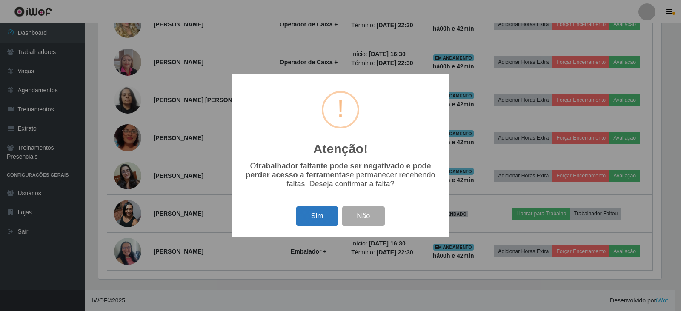
click at [317, 216] on button "Sim" at bounding box center [316, 216] width 41 height 20
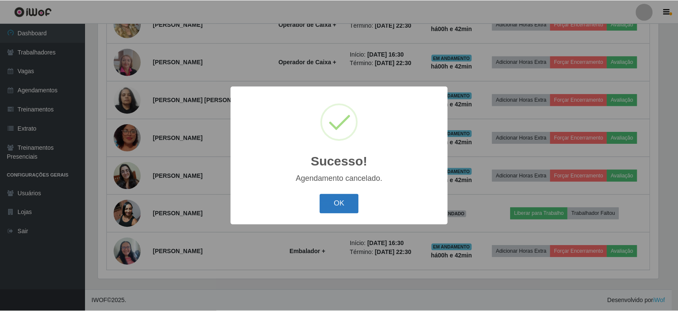
scroll to position [784, 0]
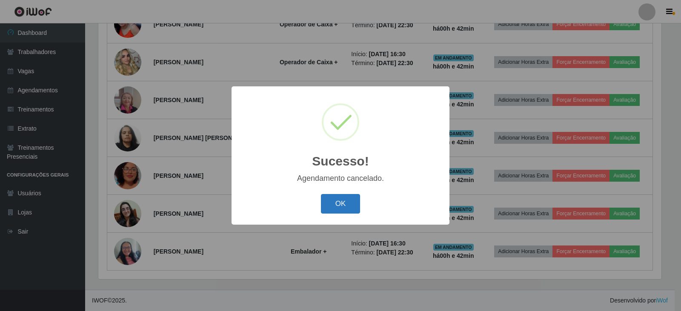
click at [341, 201] on button "OK" at bounding box center [341, 204] width 40 height 20
